Goal: Task Accomplishment & Management: Use online tool/utility

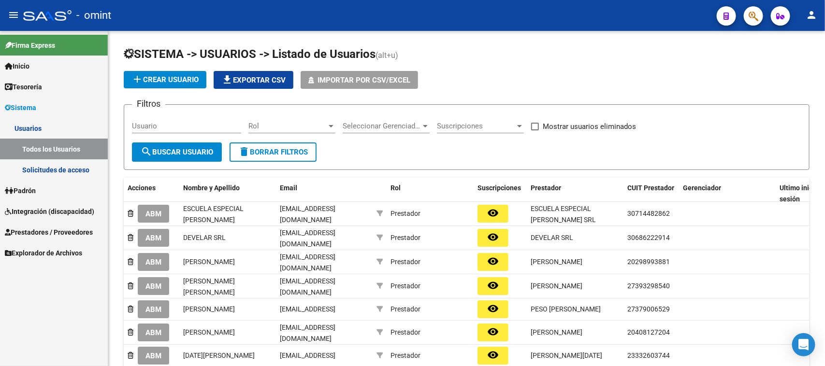
click at [54, 201] on link "Integración (discapacidad)" at bounding box center [54, 211] width 108 height 21
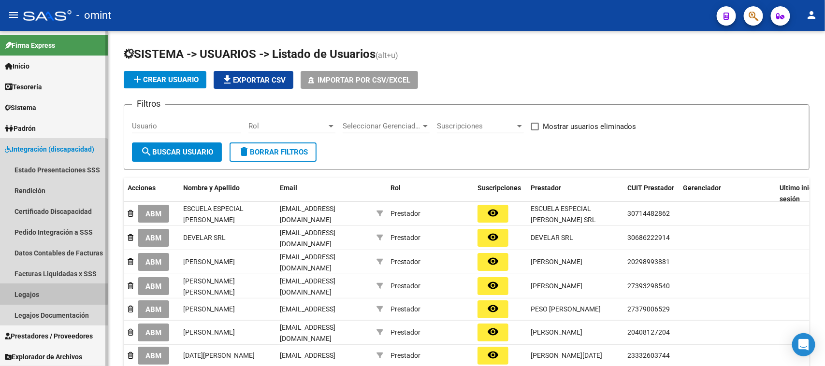
drag, startPoint x: 46, startPoint y: 294, endPoint x: 66, endPoint y: 288, distance: 20.6
click at [47, 295] on link "Legajos" at bounding box center [54, 294] width 108 height 21
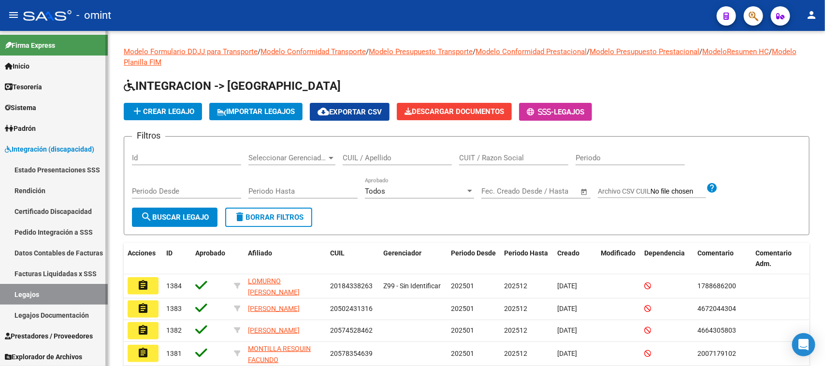
click at [80, 294] on link "Legajos" at bounding box center [54, 294] width 108 height 21
click at [494, 155] on input "CUIT / Razon Social" at bounding box center [513, 158] width 109 height 9
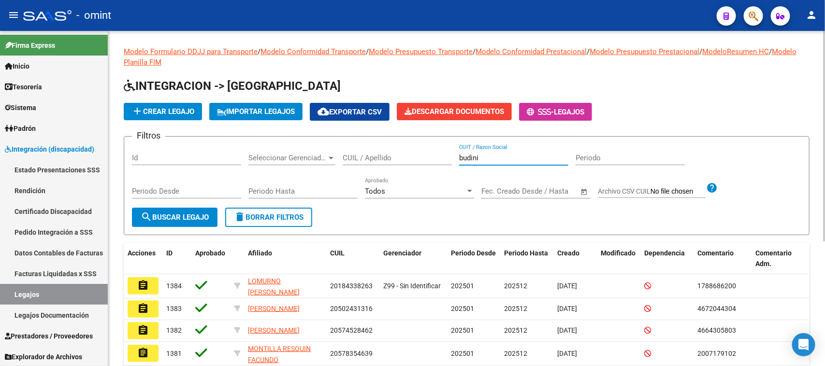
type input "budini"
click at [189, 217] on span "search Buscar Legajo" at bounding box center [175, 217] width 68 height 9
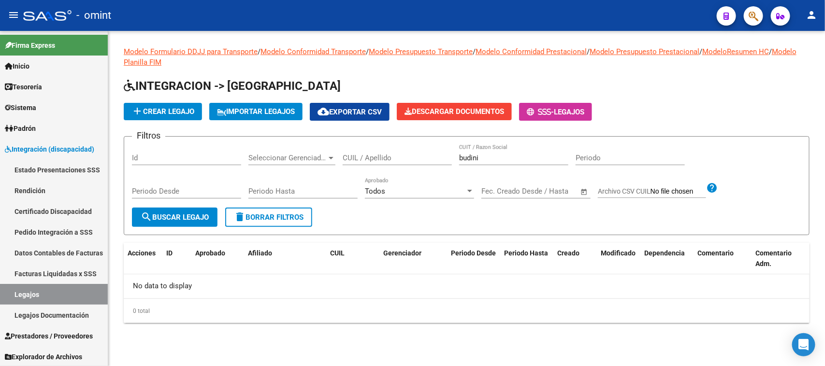
click at [493, 163] on div "budini CUIT / Razon Social" at bounding box center [513, 154] width 109 height 21
click at [493, 160] on input "budini" at bounding box center [513, 158] width 109 height 9
drag, startPoint x: 483, startPoint y: 157, endPoint x: 431, endPoint y: 157, distance: 51.7
click at [431, 157] on div "Filtros Id Seleccionar Gerenciador Seleccionar Gerenciador CUIL / Apellido budi…" at bounding box center [466, 175] width 669 height 63
type input "[DEMOGRAPHIC_DATA]"
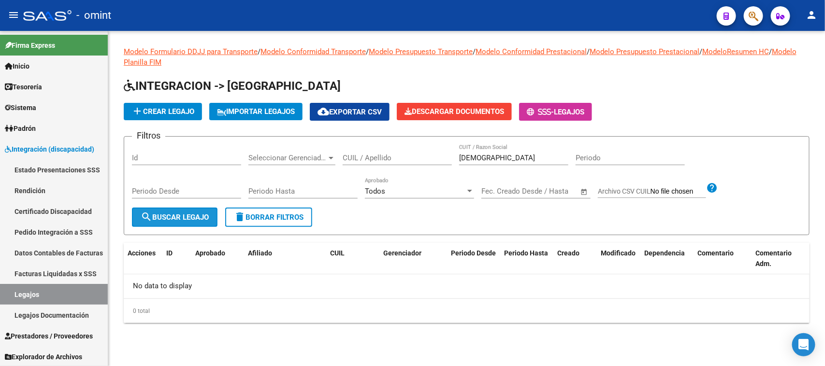
click at [204, 218] on span "search Buscar Legajo" at bounding box center [175, 217] width 68 height 9
